Goal: Task Accomplishment & Management: Complete application form

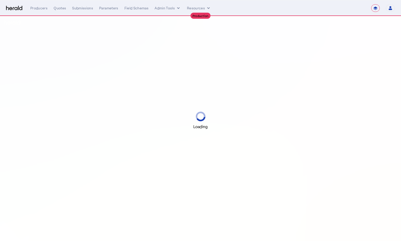
select select "**********"
select select "pfm_lx2v_founder_shield"
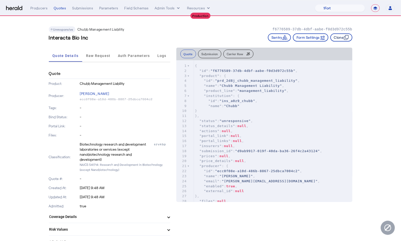
click at [347, 34] on button "Clone" at bounding box center [342, 37] width 22 height 8
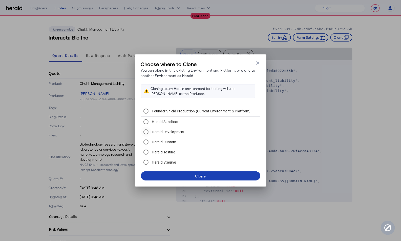
click at [172, 133] on label "Herald Development" at bounding box center [168, 131] width 34 height 5
click at [188, 176] on span at bounding box center [200, 176] width 119 height 12
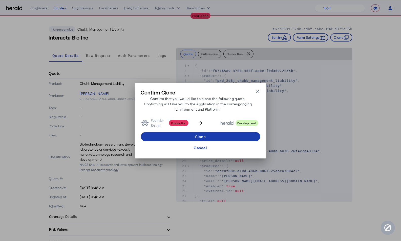
click at [215, 136] on span at bounding box center [200, 137] width 119 height 12
select select "**********"
select select "pfm_2v8p_herald_api"
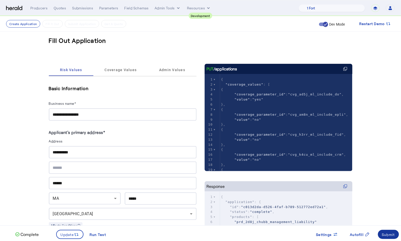
click at [390, 235] on div "Submit" at bounding box center [388, 234] width 13 height 5
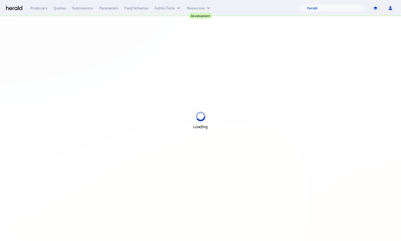
select select "pfm_2v8p_herald_api"
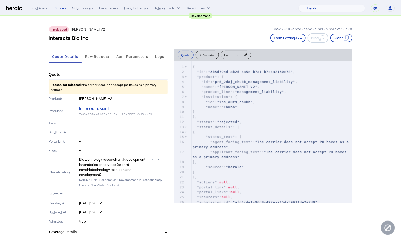
drag, startPoint x: 272, startPoint y: 29, endPoint x: 364, endPoint y: 30, distance: 91.9
copy p "3b5d794d-ab2d-4a5e-b7a1-b7c4a2130c78"
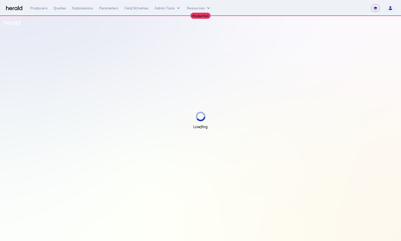
select select "**********"
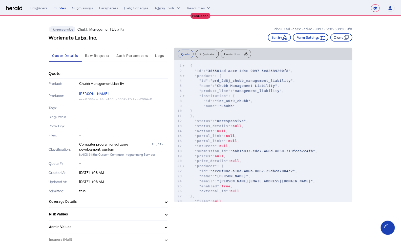
click at [338, 38] on button "Clone" at bounding box center [342, 37] width 22 height 8
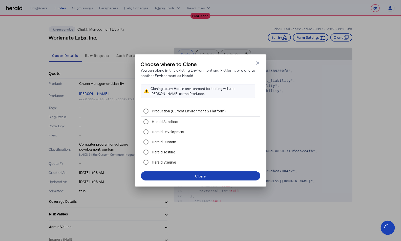
click at [164, 133] on label "Herald Development" at bounding box center [168, 131] width 34 height 5
click at [195, 175] on span at bounding box center [200, 176] width 119 height 12
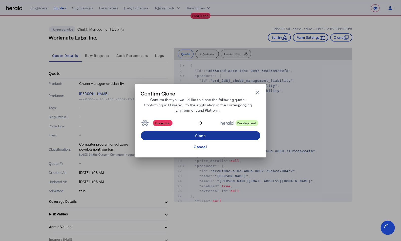
click at [203, 135] on div "Clone" at bounding box center [200, 135] width 11 height 5
select select "**********"
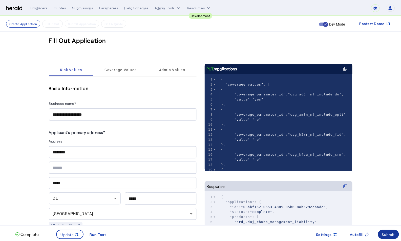
click at [394, 236] on div "Submit" at bounding box center [388, 234] width 13 height 5
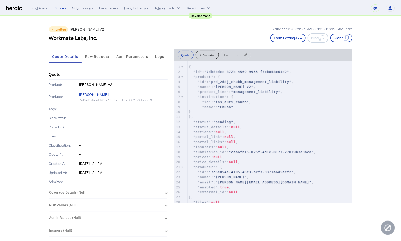
drag, startPoint x: 273, startPoint y: 30, endPoint x: 353, endPoint y: 30, distance: 80.5
copy p "7dbdbdcc-872b-4569-9935-f7cb058c64d2"
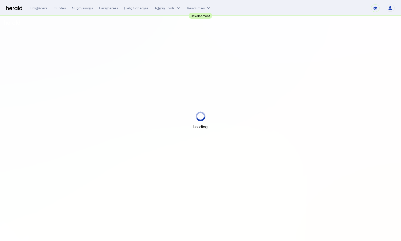
select select "pfm_2v8p_herald_api"
